Goal: Book appointment/travel/reservation

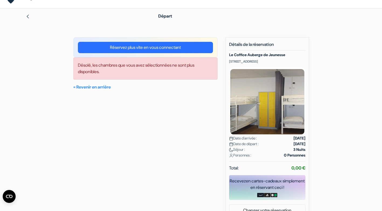
scroll to position [22, 0]
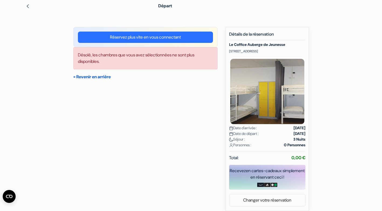
click at [90, 78] on link "« Revenir en arrière" at bounding box center [92, 77] width 38 height 6
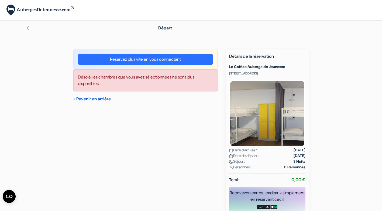
click at [104, 99] on link "« Revenir en arrière" at bounding box center [92, 99] width 38 height 6
click at [30, 28] on img at bounding box center [28, 28] width 4 height 4
click at [26, 30] on img at bounding box center [28, 28] width 4 height 4
